Goal: Task Accomplishment & Management: Manage account settings

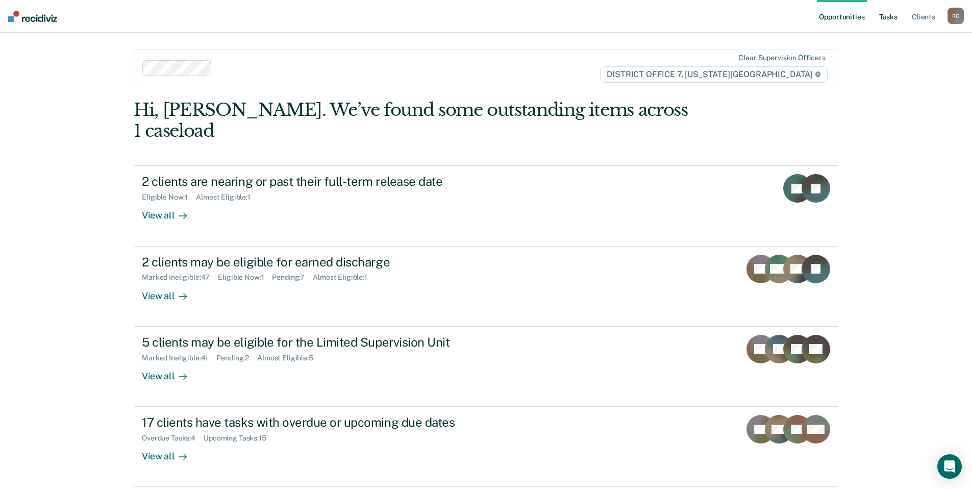
click at [645, 22] on link "Tasks" at bounding box center [888, 16] width 22 height 33
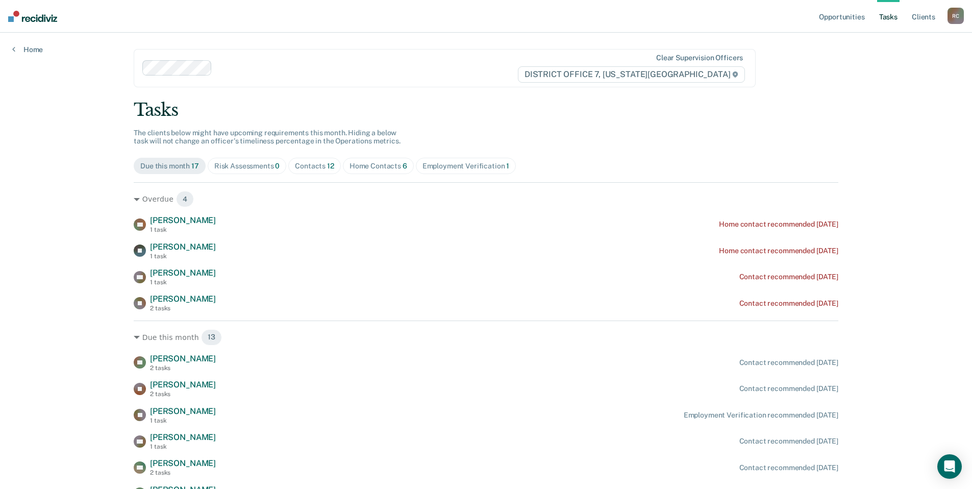
click at [303, 162] on div "Contacts 12" at bounding box center [314, 166] width 39 height 9
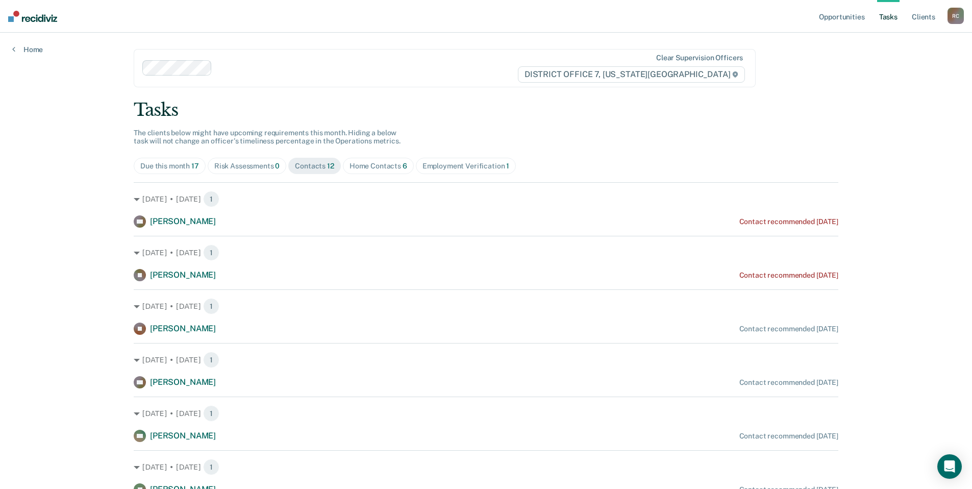
click at [179, 172] on span "Due this month 17" at bounding box center [170, 166] width 72 height 16
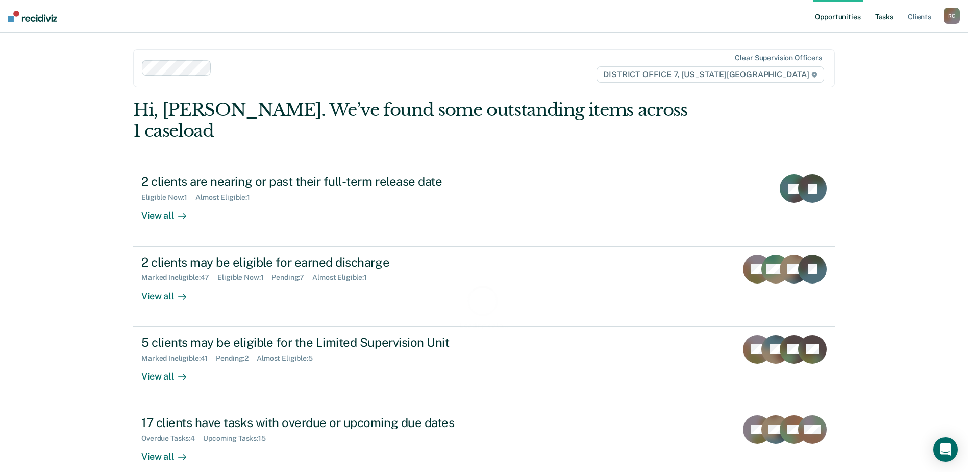
click at [894, 21] on link "Tasks" at bounding box center [884, 16] width 22 height 33
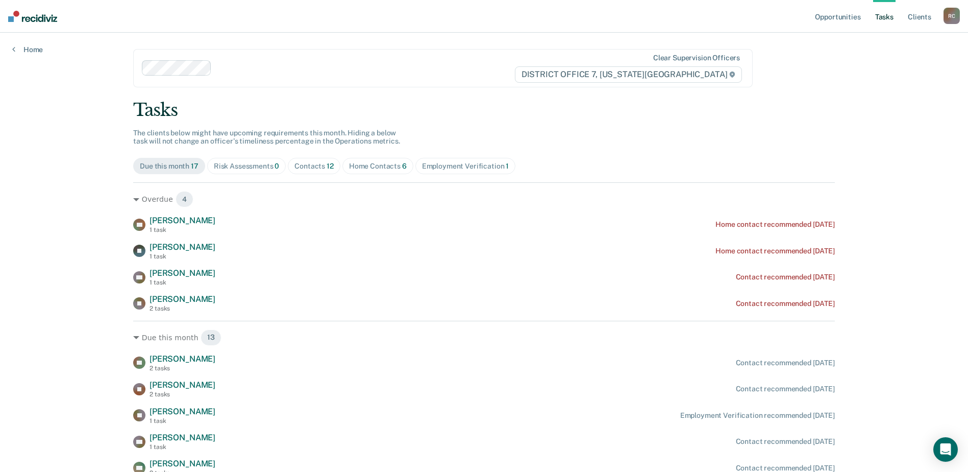
click at [331, 167] on span "Contacts 12" at bounding box center [314, 166] width 53 height 16
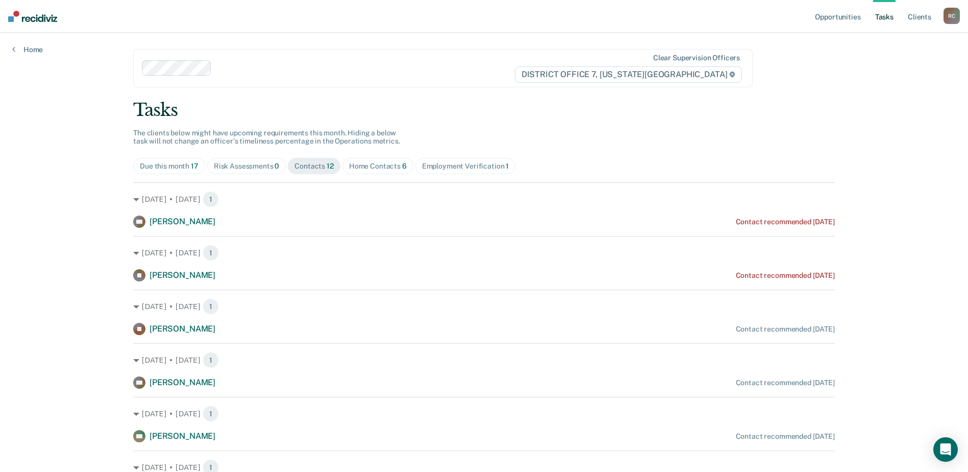
click at [402, 166] on span "6" at bounding box center [404, 166] width 5 height 8
click at [320, 167] on div "Contacts 12" at bounding box center [314, 166] width 39 height 9
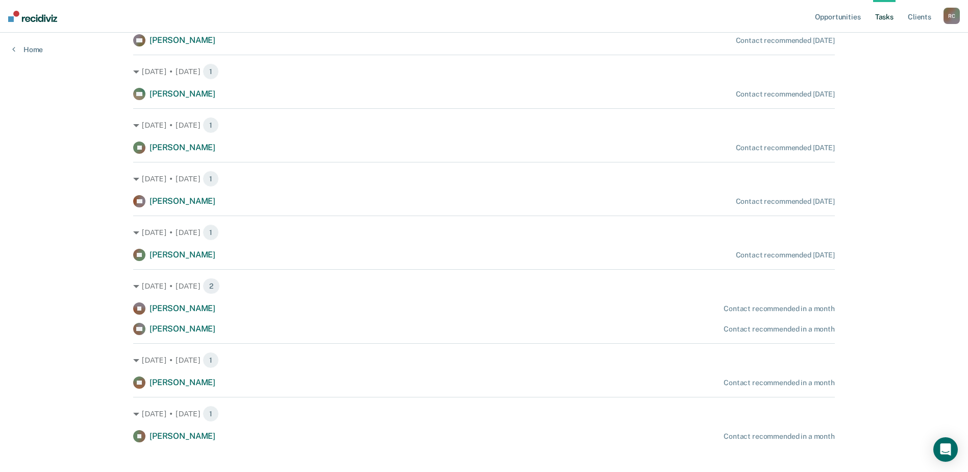
scroll to position [353, 0]
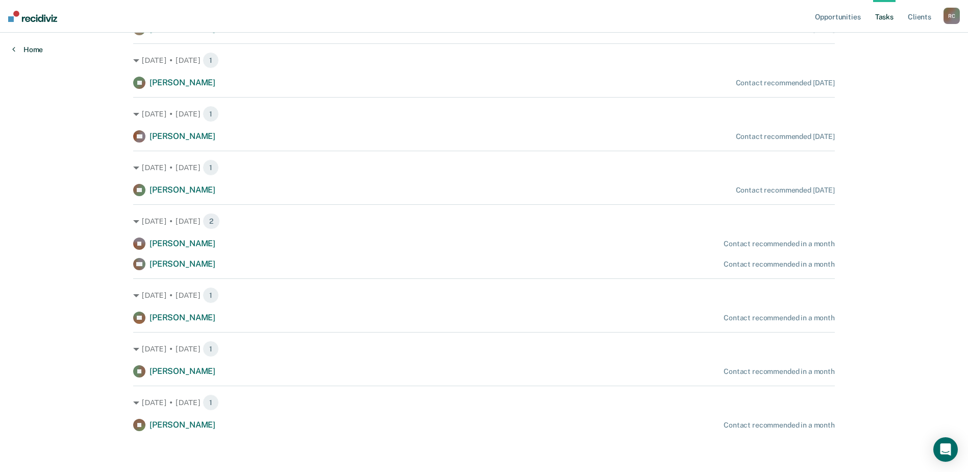
drag, startPoint x: 22, startPoint y: 56, endPoint x: 29, endPoint y: 50, distance: 9.4
click at [22, 56] on div "Opportunities Tasks Client s [GEOGRAPHIC_DATA][PERSON_NAME] Profile How it work…" at bounding box center [484, 59] width 968 height 825
click at [30, 48] on link "Home" at bounding box center [27, 49] width 31 height 9
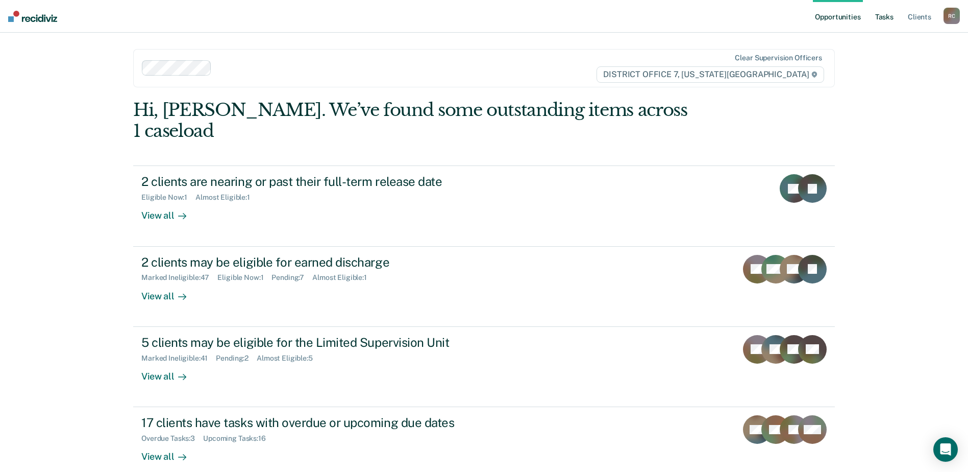
click at [882, 14] on link "Tasks" at bounding box center [884, 16] width 22 height 33
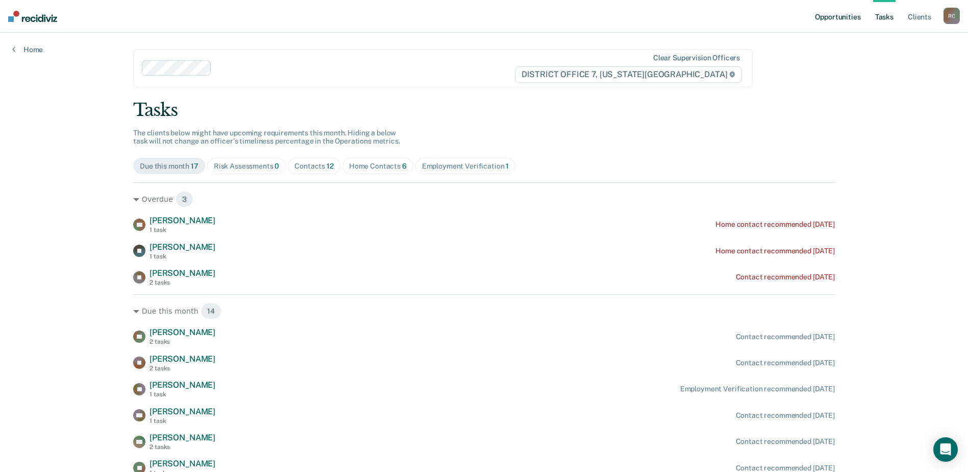
click at [845, 15] on link "Opportunities" at bounding box center [838, 16] width 50 height 33
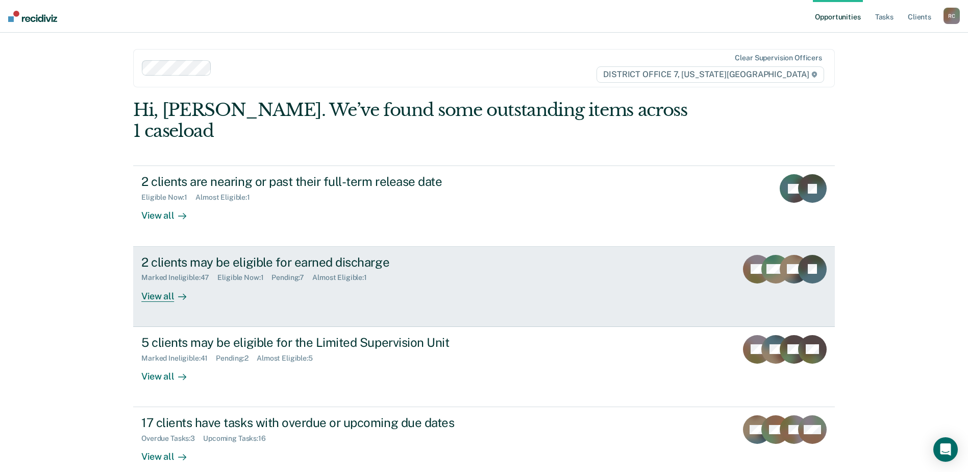
click at [344, 273] on div "2 clients may be eligible for earned discharge Marked Ineligible : 47 Eligible …" at bounding box center [332, 278] width 383 height 47
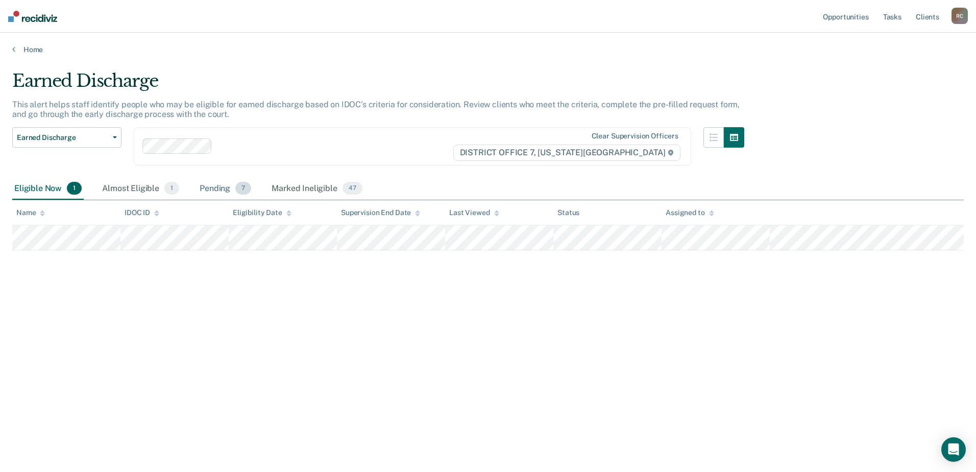
click at [215, 178] on div "Pending 7" at bounding box center [226, 189] width 56 height 22
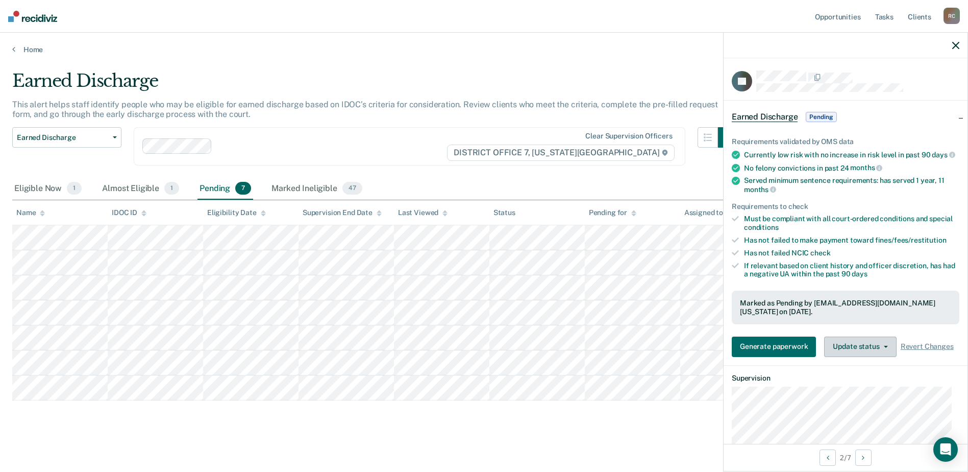
click at [875, 354] on button "Update status" at bounding box center [860, 346] width 72 height 20
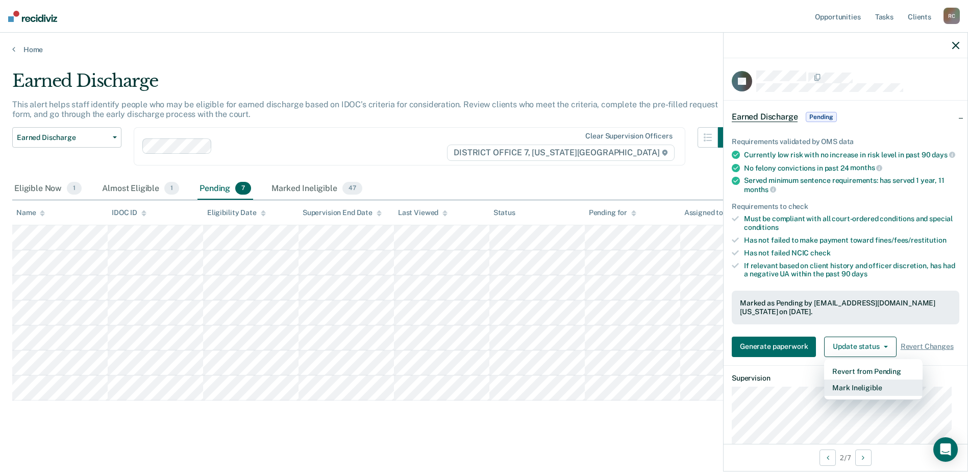
click at [870, 396] on button "Mark Ineligible" at bounding box center [873, 387] width 99 height 16
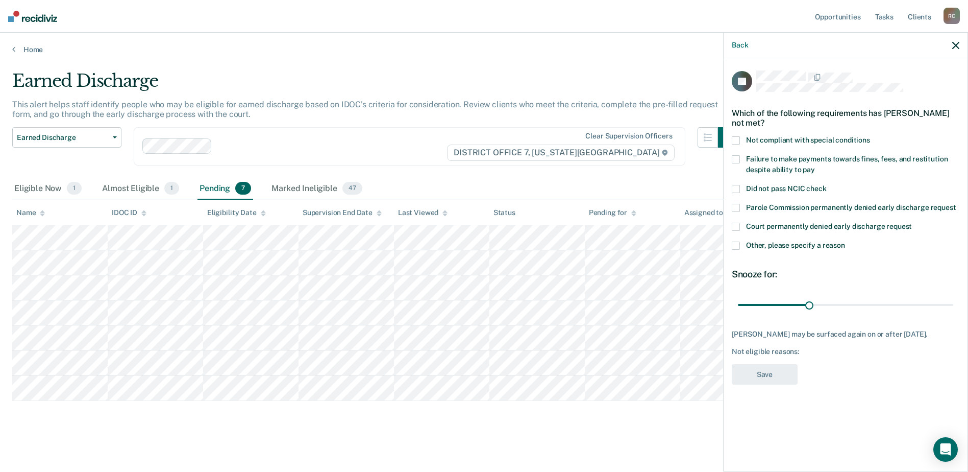
click at [738, 224] on span at bounding box center [736, 227] width 8 height 8
drag, startPoint x: 809, startPoint y: 303, endPoint x: 953, endPoint y: 309, distance: 144.1
type input "90"
click at [953, 309] on input "range" at bounding box center [845, 305] width 215 height 18
click at [758, 373] on button "Save" at bounding box center [765, 374] width 66 height 21
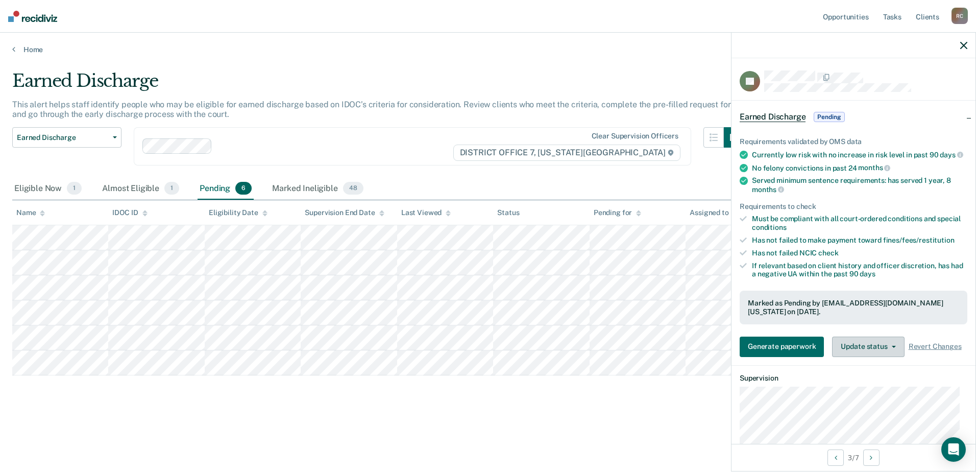
click at [873, 357] on button "Update status" at bounding box center [868, 346] width 72 height 20
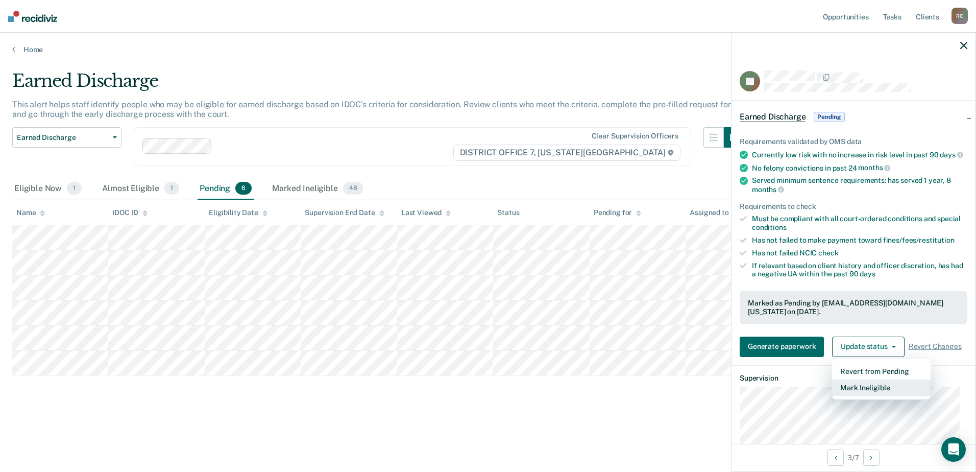
click at [876, 396] on button "Mark Ineligible" at bounding box center [881, 387] width 99 height 16
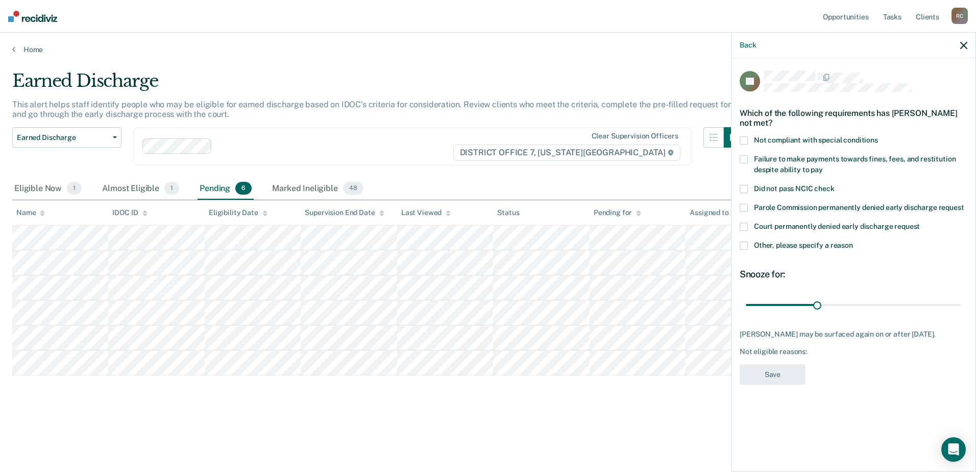
click at [747, 226] on span at bounding box center [744, 227] width 8 height 8
drag, startPoint x: 818, startPoint y: 304, endPoint x: 975, endPoint y: 304, distance: 157.2
type input "90"
click at [961, 304] on input "range" at bounding box center [853, 305] width 215 height 18
click at [745, 225] on span at bounding box center [744, 227] width 8 height 8
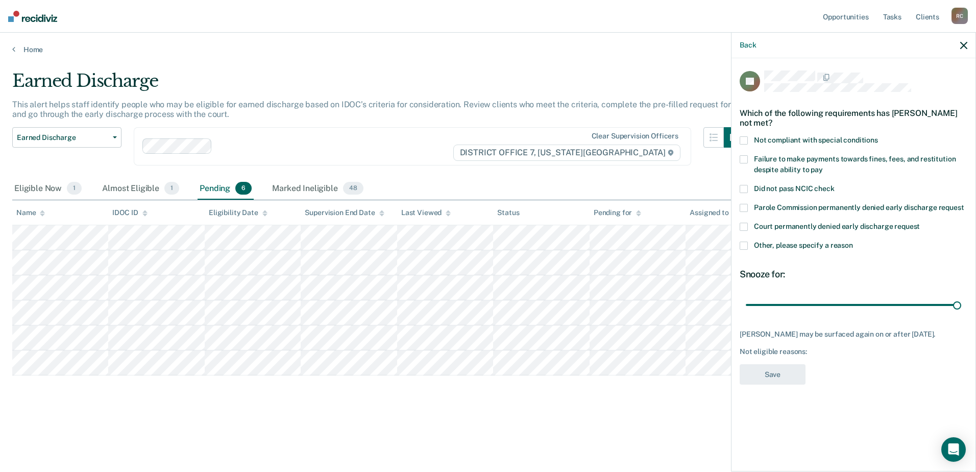
click at [743, 247] on span at bounding box center [744, 245] width 8 height 8
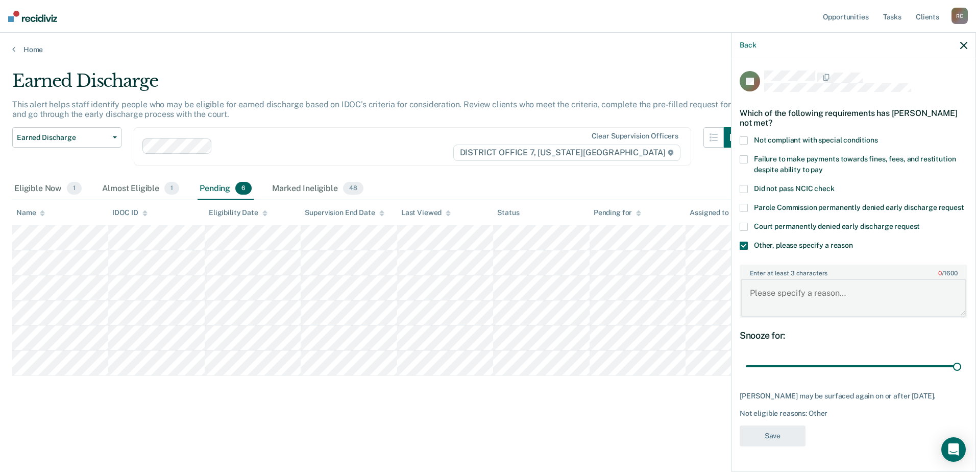
click at [783, 303] on textarea "Enter at least 3 characters 0 / 1600" at bounding box center [854, 298] width 226 height 38
type textarea "Denied until half time [DATE]"
click at [790, 429] on button "Save" at bounding box center [773, 435] width 66 height 21
click at [183, 402] on div "Earned Discharge This alert helps staff identify people who may be eligible for…" at bounding box center [487, 248] width 951 height 357
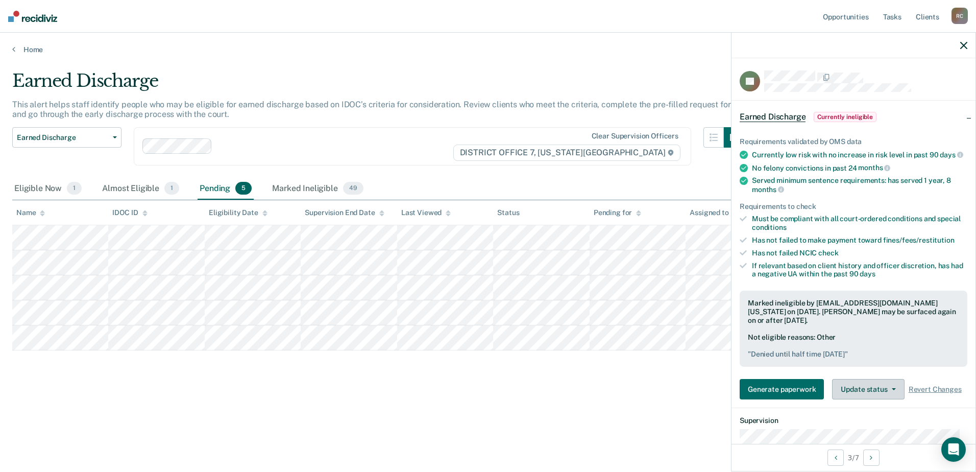
click at [873, 394] on button "Update status" at bounding box center [868, 389] width 72 height 20
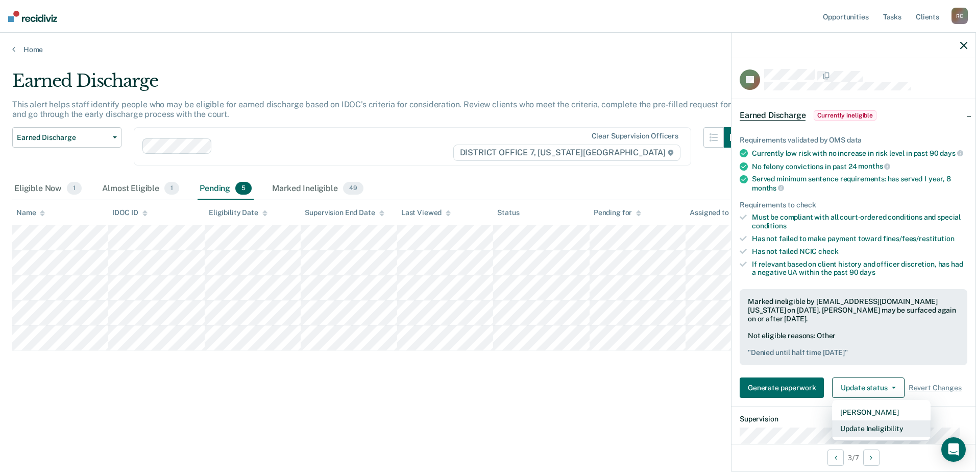
click at [874, 435] on button "Update Ineligibility" at bounding box center [881, 428] width 99 height 16
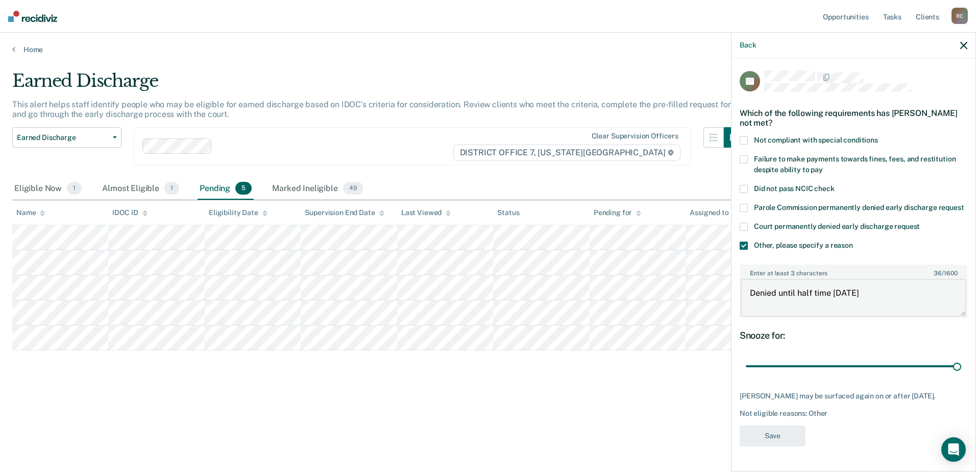
click at [904, 302] on textarea "Denied until half time [DATE]" at bounding box center [854, 298] width 226 height 38
click at [964, 42] on icon "button" at bounding box center [963, 45] width 7 height 7
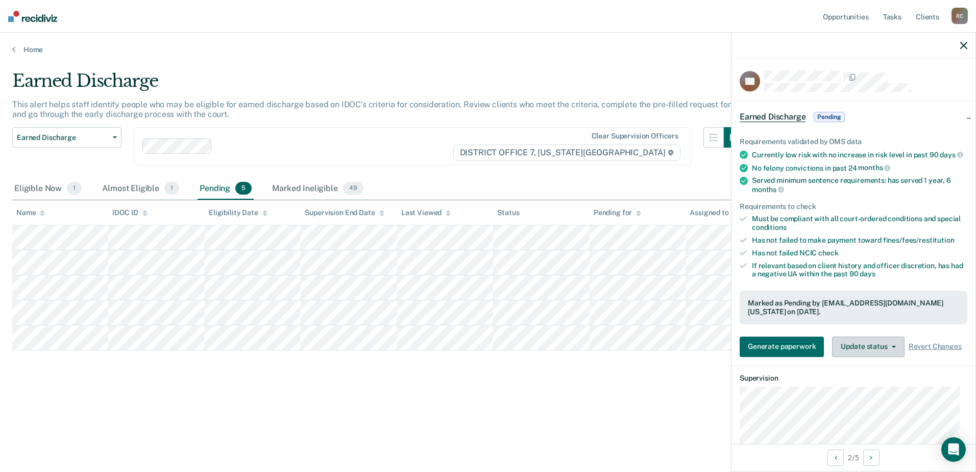
click at [877, 357] on button "Update status" at bounding box center [868, 346] width 72 height 20
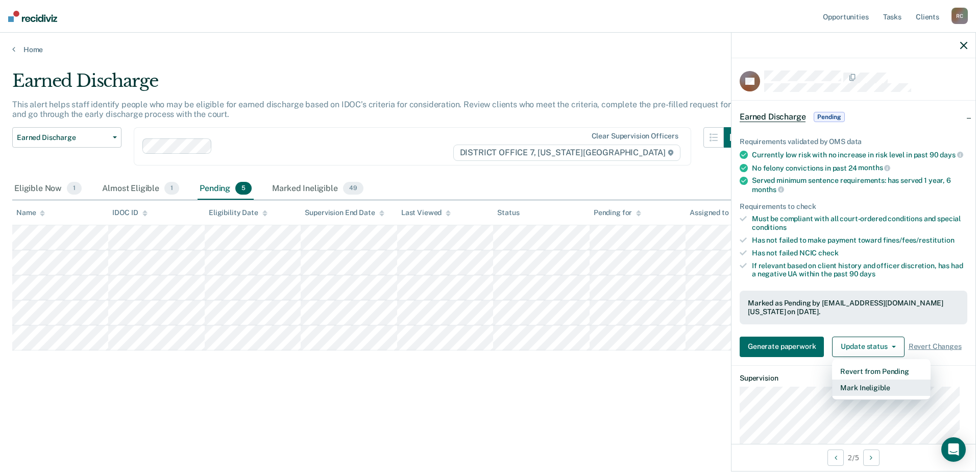
click at [881, 390] on button "Mark Ineligible" at bounding box center [881, 387] width 99 height 16
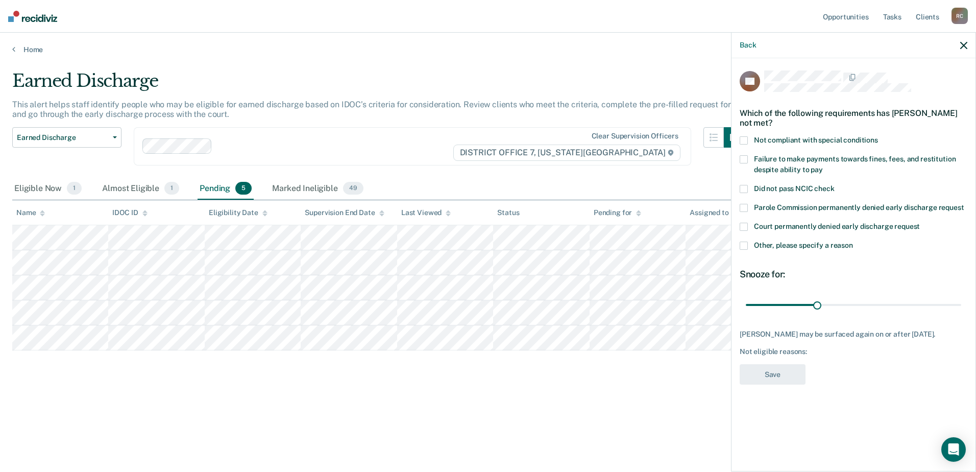
click at [647, 84] on div "Earned Discharge" at bounding box center [378, 84] width 732 height 29
click at [968, 42] on div "Back" at bounding box center [853, 46] width 244 height 26
click at [966, 44] on icon "button" at bounding box center [963, 45] width 7 height 7
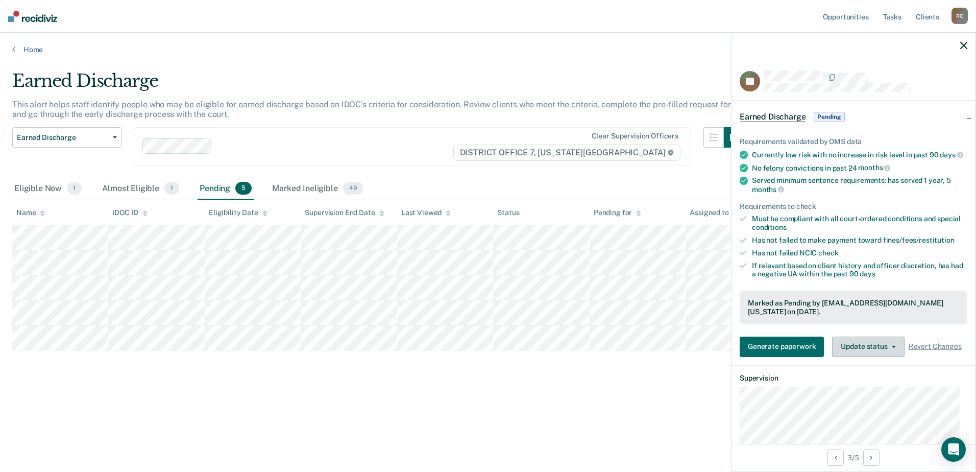
click at [874, 355] on button "Update status" at bounding box center [868, 346] width 72 height 20
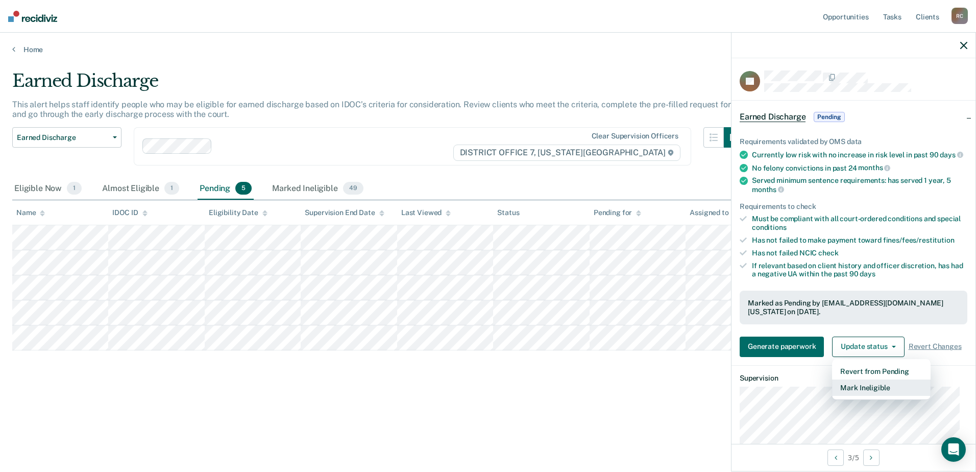
click at [879, 389] on button "Mark Ineligible" at bounding box center [881, 387] width 99 height 16
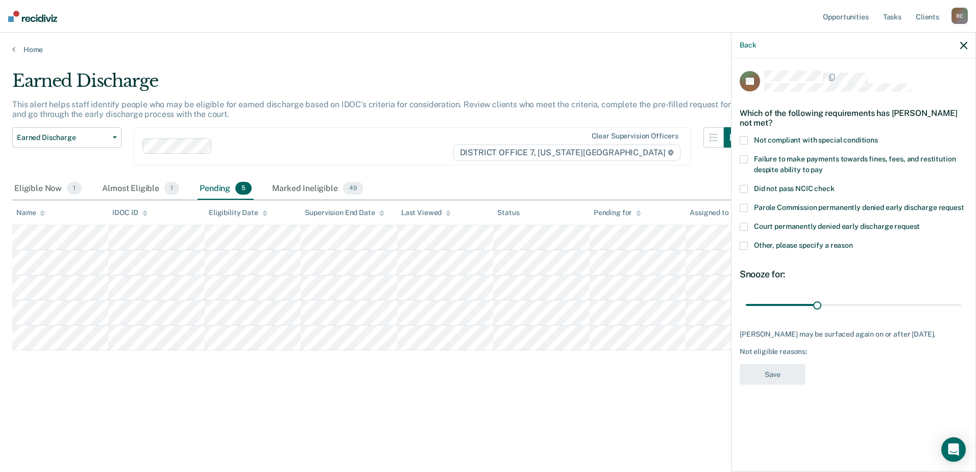
click at [744, 244] on span at bounding box center [744, 245] width 8 height 8
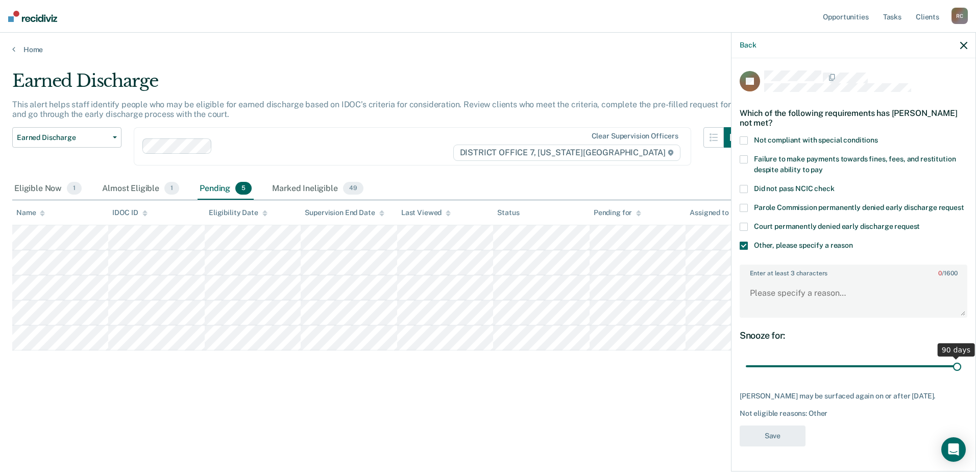
drag, startPoint x: 818, startPoint y: 365, endPoint x: 978, endPoint y: 361, distance: 159.8
type input "90"
click at [961, 361] on input "range" at bounding box center [853, 366] width 215 height 18
click at [769, 280] on textarea "Enter at least 3 characters 0 / 1600" at bounding box center [854, 298] width 226 height 38
type textarea "Waiting until 08/26 Half time"
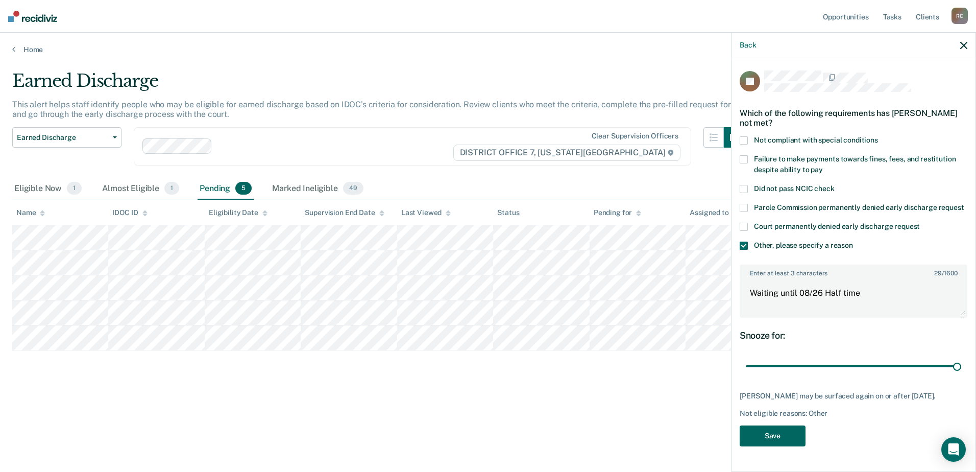
click at [781, 437] on button "Save" at bounding box center [773, 435] width 66 height 21
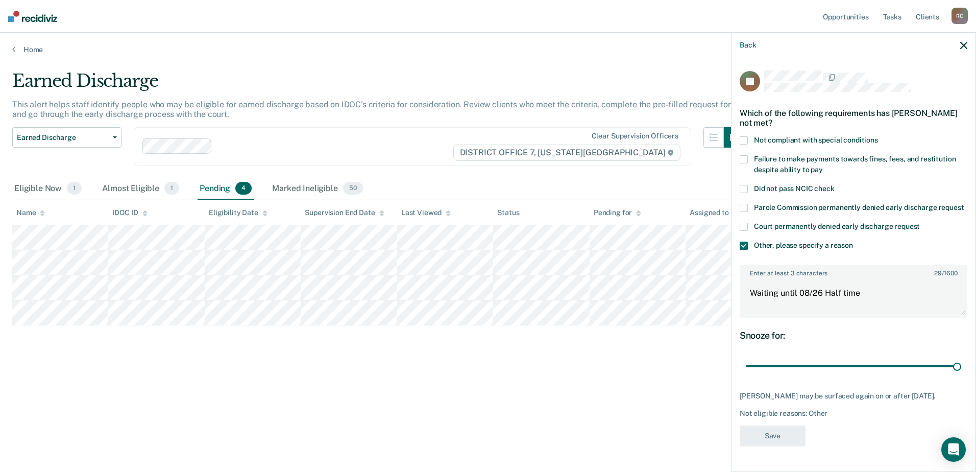
click at [318, 392] on div "Earned Discharge This alert helps staff identify people who may be eligible for…" at bounding box center [487, 232] width 951 height 325
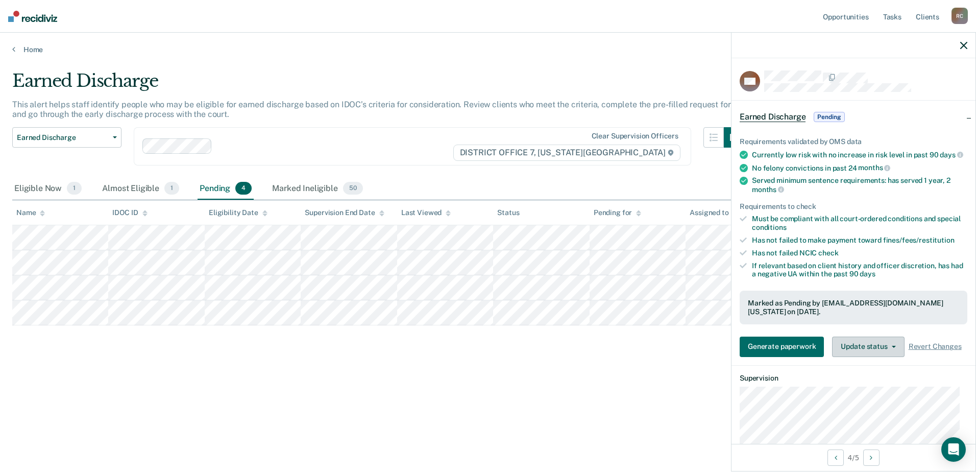
click at [895, 356] on button "Update status" at bounding box center [868, 346] width 72 height 20
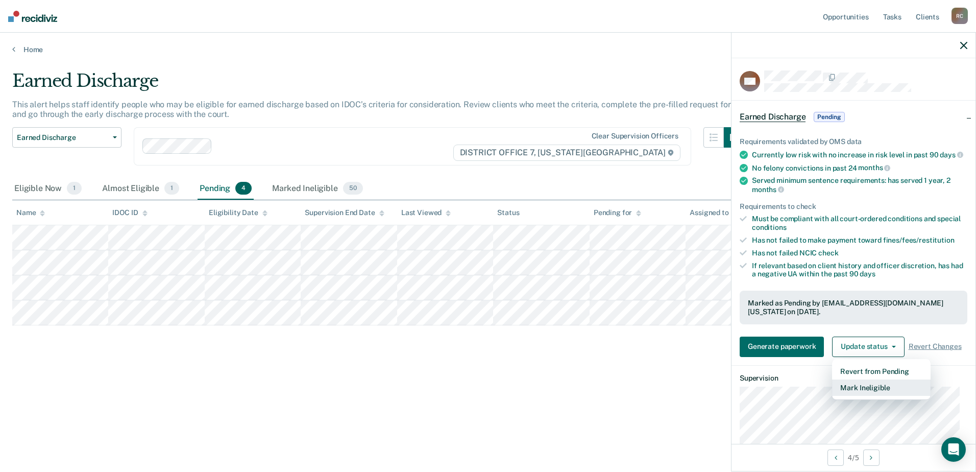
click at [876, 394] on button "Mark Ineligible" at bounding box center [881, 387] width 99 height 16
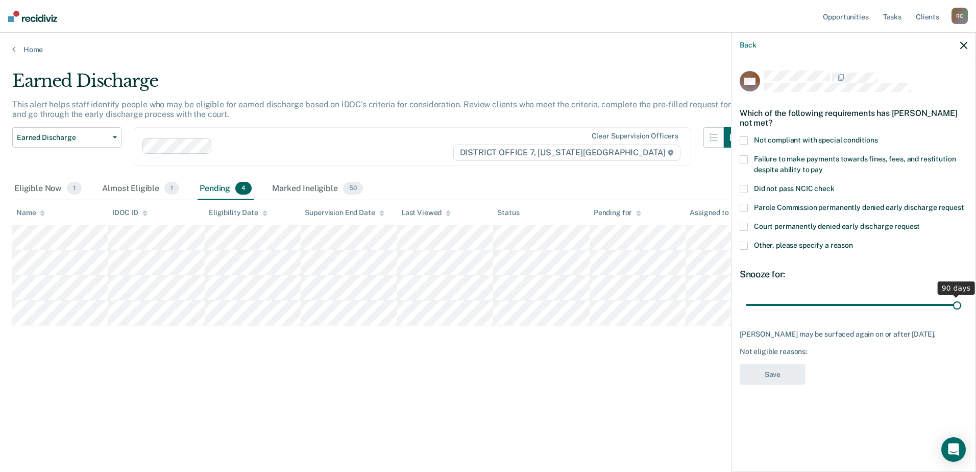
drag, startPoint x: 822, startPoint y: 300, endPoint x: 978, endPoint y: 304, distance: 155.2
type input "90"
click at [961, 304] on input "range" at bounding box center [853, 305] width 215 height 18
click at [750, 245] on label "Other, please specify a reason" at bounding box center [854, 246] width 228 height 11
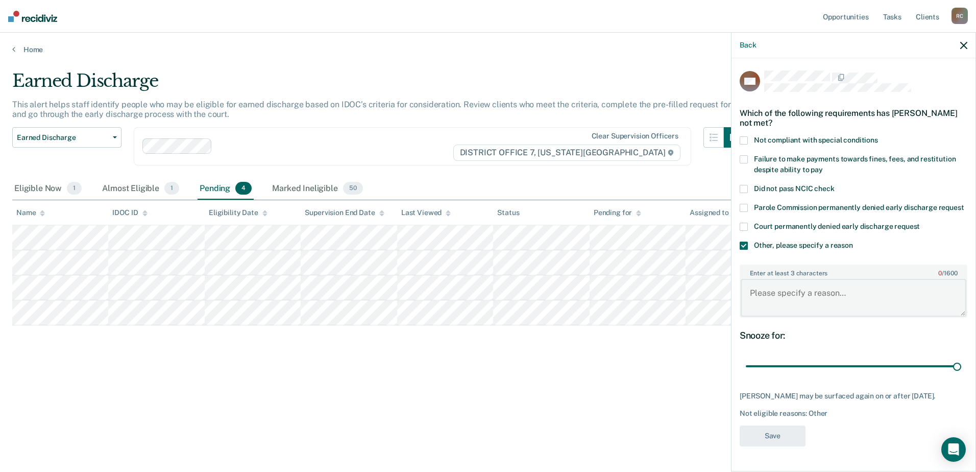
click at [803, 308] on textarea "Enter at least 3 characters 0 / 1600" at bounding box center [854, 298] width 226 height 38
type textarea "Waiting until 05/2026"
click at [796, 446] on button "Save" at bounding box center [773, 435] width 66 height 21
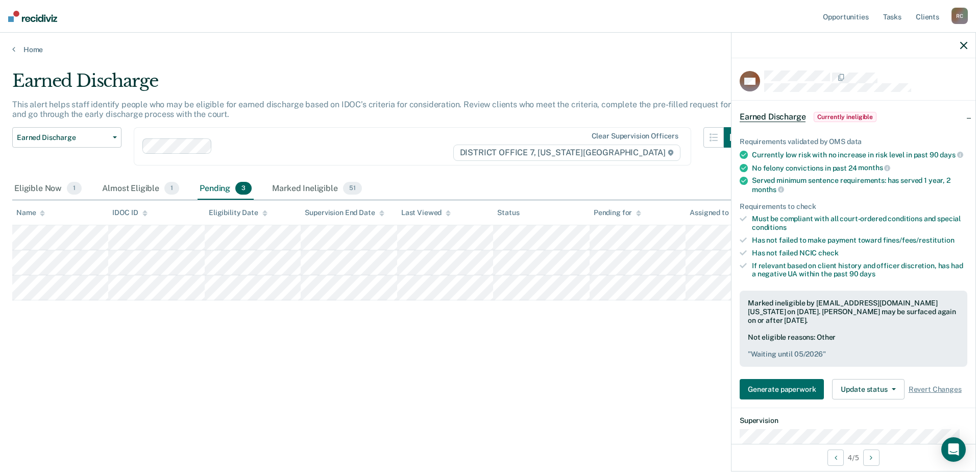
click at [961, 49] on icon "button" at bounding box center [963, 45] width 7 height 7
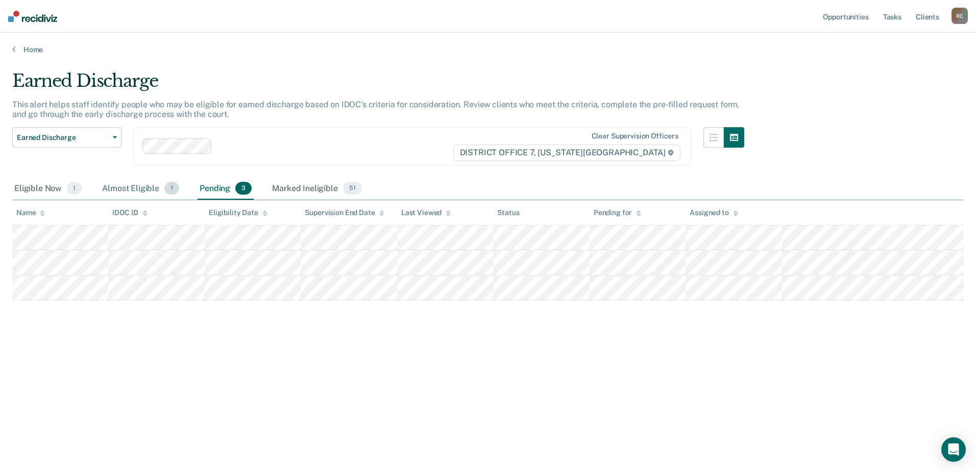
click at [149, 190] on div "Almost Eligible 1" at bounding box center [140, 189] width 81 height 22
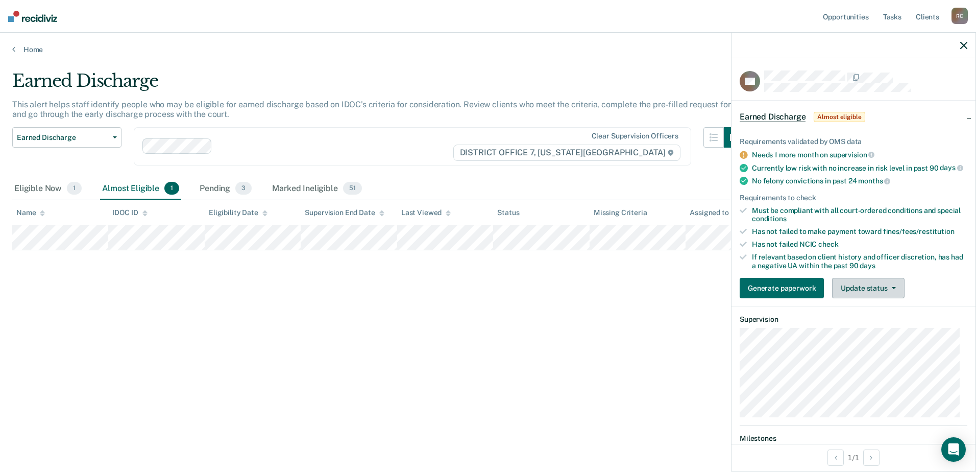
click at [871, 292] on button "Update status" at bounding box center [868, 288] width 72 height 20
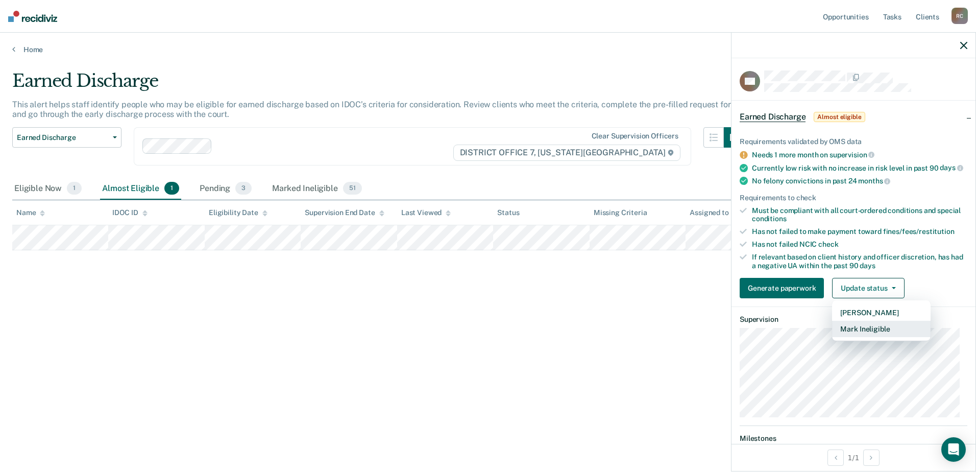
click at [865, 337] on button "Mark Ineligible" at bounding box center [881, 329] width 99 height 16
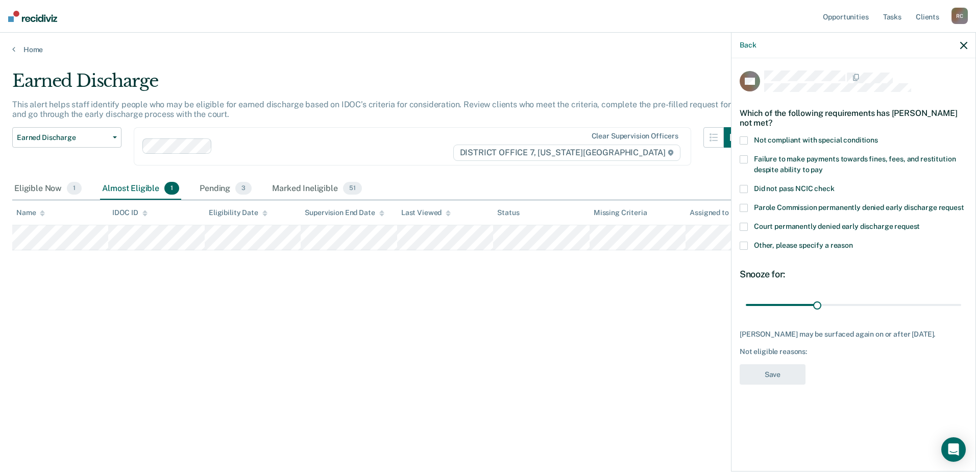
click at [750, 157] on label "Failure to make payments towards fines, fees, and restitution despite ability t…" at bounding box center [854, 165] width 228 height 21
drag, startPoint x: 821, startPoint y: 301, endPoint x: 978, endPoint y: 300, distance: 156.2
type input "90"
click at [961, 300] on input "range" at bounding box center [853, 305] width 215 height 18
click at [758, 385] on button "Save" at bounding box center [773, 374] width 66 height 21
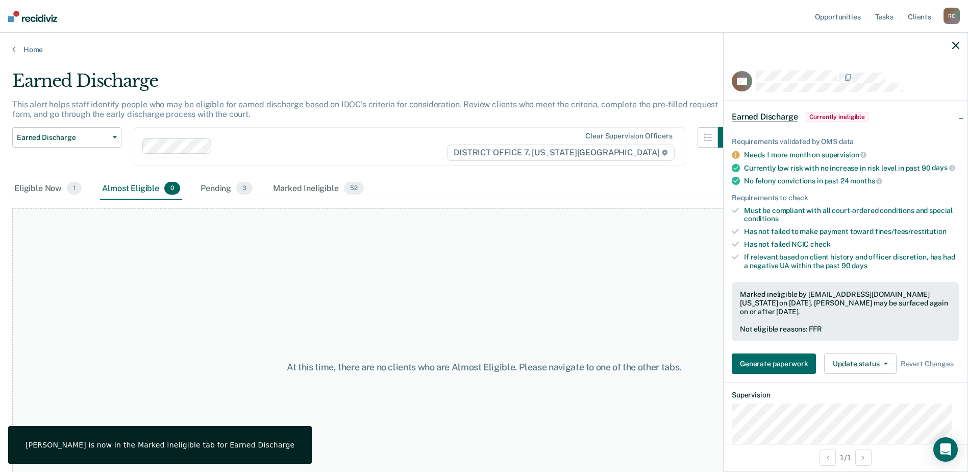
click at [957, 48] on icon "button" at bounding box center [956, 45] width 7 height 7
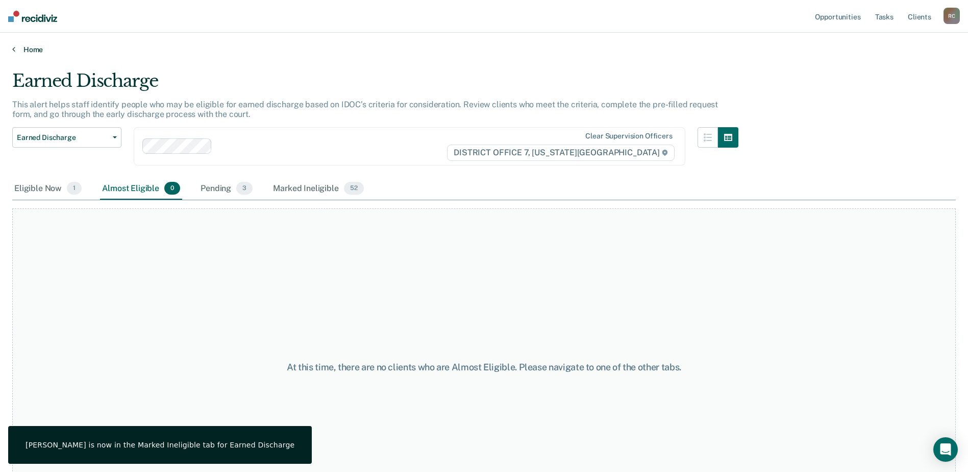
click at [25, 46] on link "Home" at bounding box center [484, 49] width 944 height 9
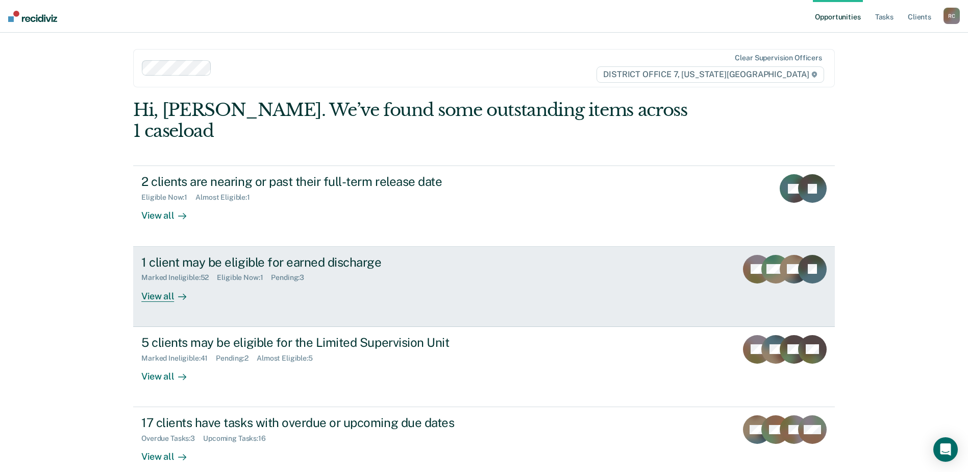
click at [355, 273] on div "1 client may be eligible for earned discharge Marked Ineligible : 52 Eligible N…" at bounding box center [332, 278] width 383 height 47
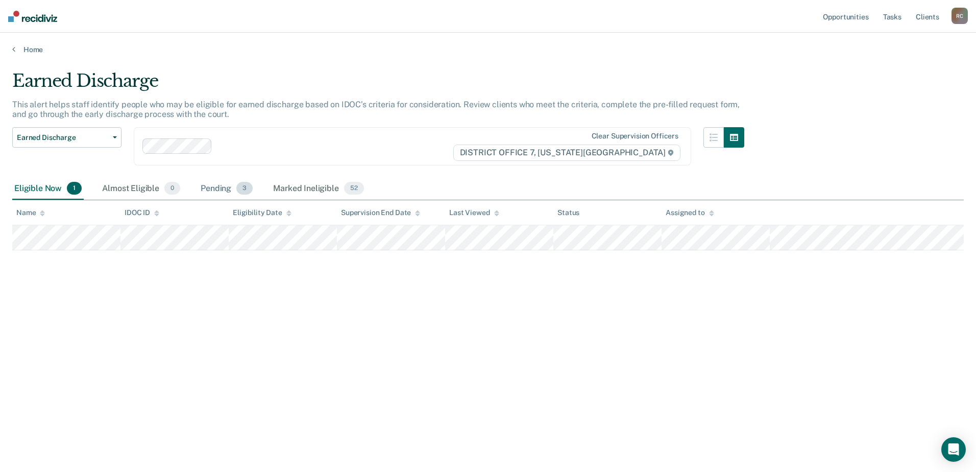
drag, startPoint x: 245, startPoint y: 185, endPoint x: 237, endPoint y: 187, distance: 7.8
click at [245, 185] on span "3" at bounding box center [244, 188] width 16 height 13
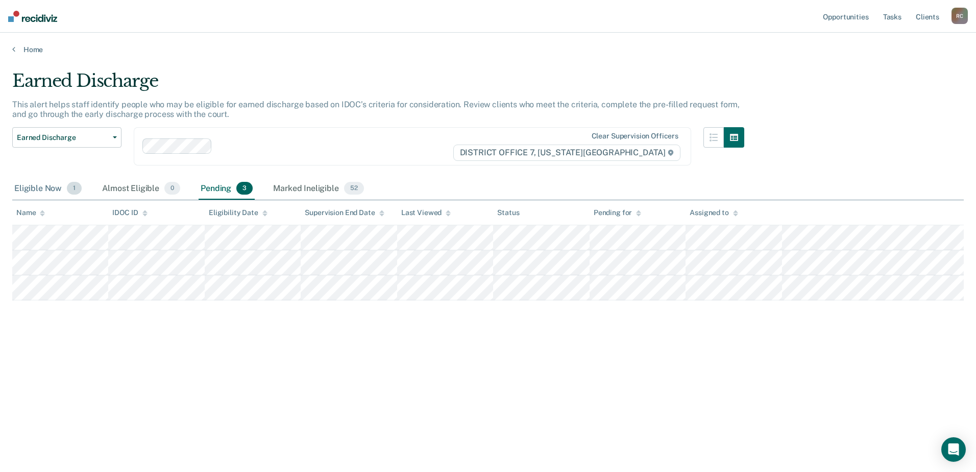
click at [56, 189] on div "Eligible Now 1" at bounding box center [47, 189] width 71 height 22
